Goal: Information Seeking & Learning: Compare options

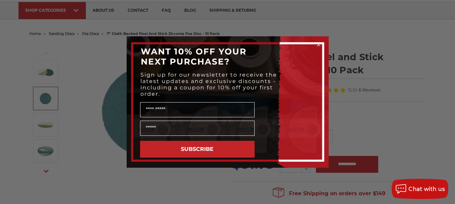
scroll to position [135, 0]
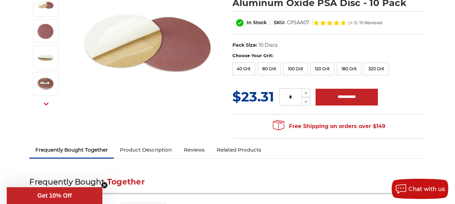
scroll to position [179, 0]
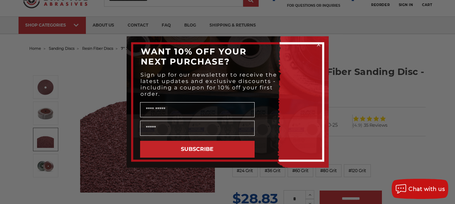
scroll to position [45, 0]
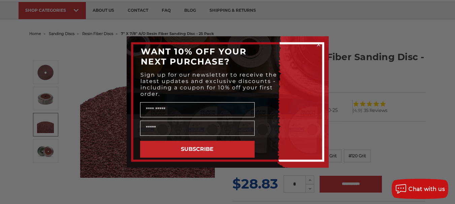
click at [53, 153] on div "Close dialog WANT 10% OFF YOUR NEXT PURCHASE? Sign up for our newsletter to rec…" at bounding box center [227, 102] width 455 height 204
click at [320, 45] on circle "Close dialog" at bounding box center [318, 45] width 6 height 6
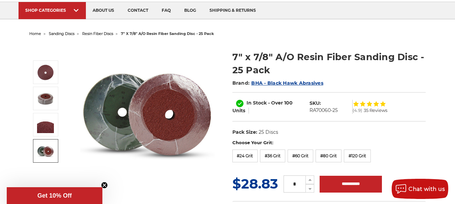
click at [36, 144] on link at bounding box center [45, 151] width 25 height 24
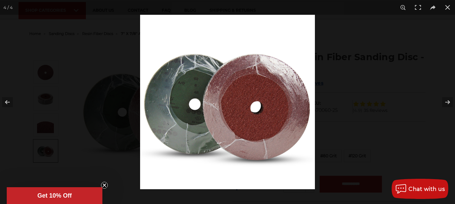
click at [391, 74] on div at bounding box center [367, 117] width 455 height 204
